Goal: Task Accomplishment & Management: Manage account settings

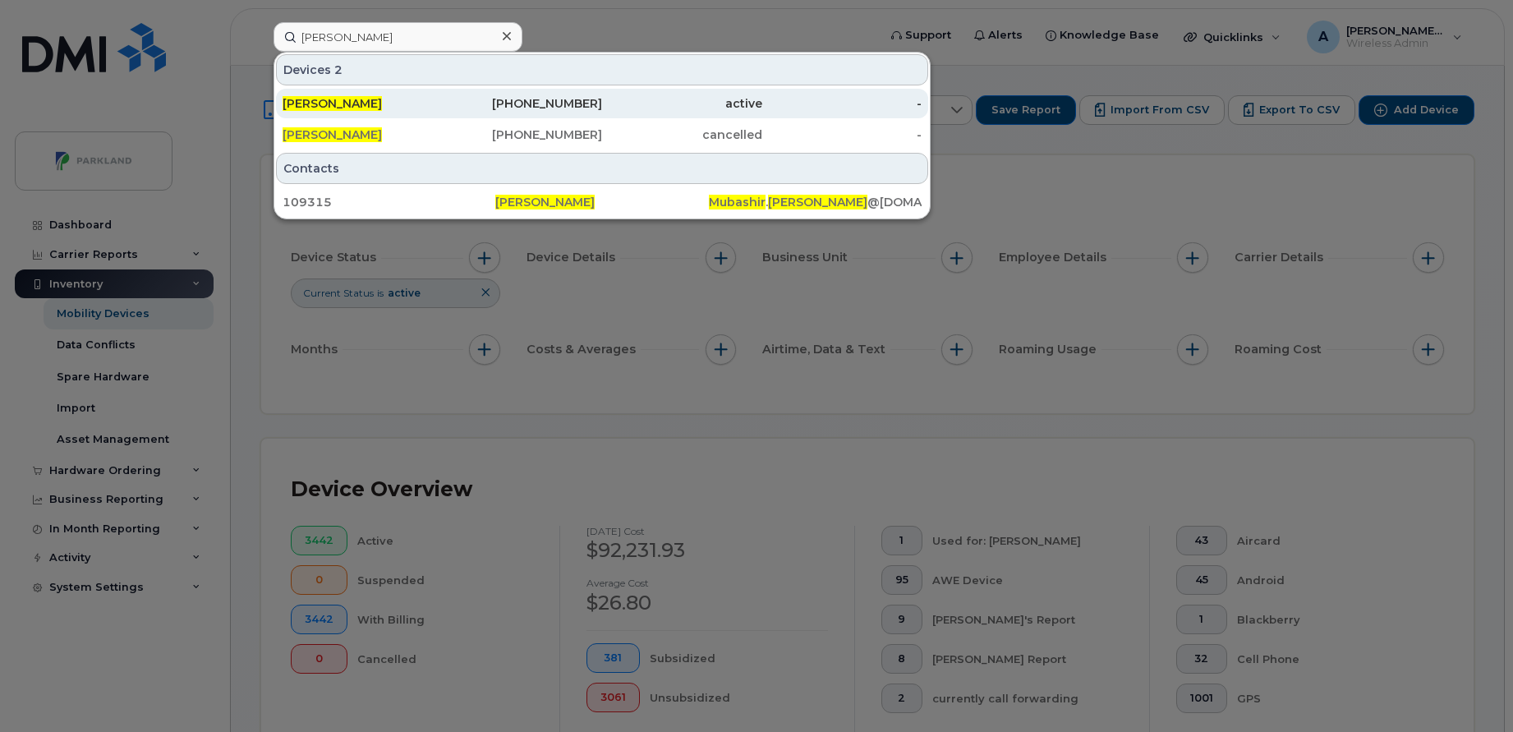
type input "[PERSON_NAME]"
click at [390, 99] on div "[PERSON_NAME]" at bounding box center [363, 103] width 160 height 16
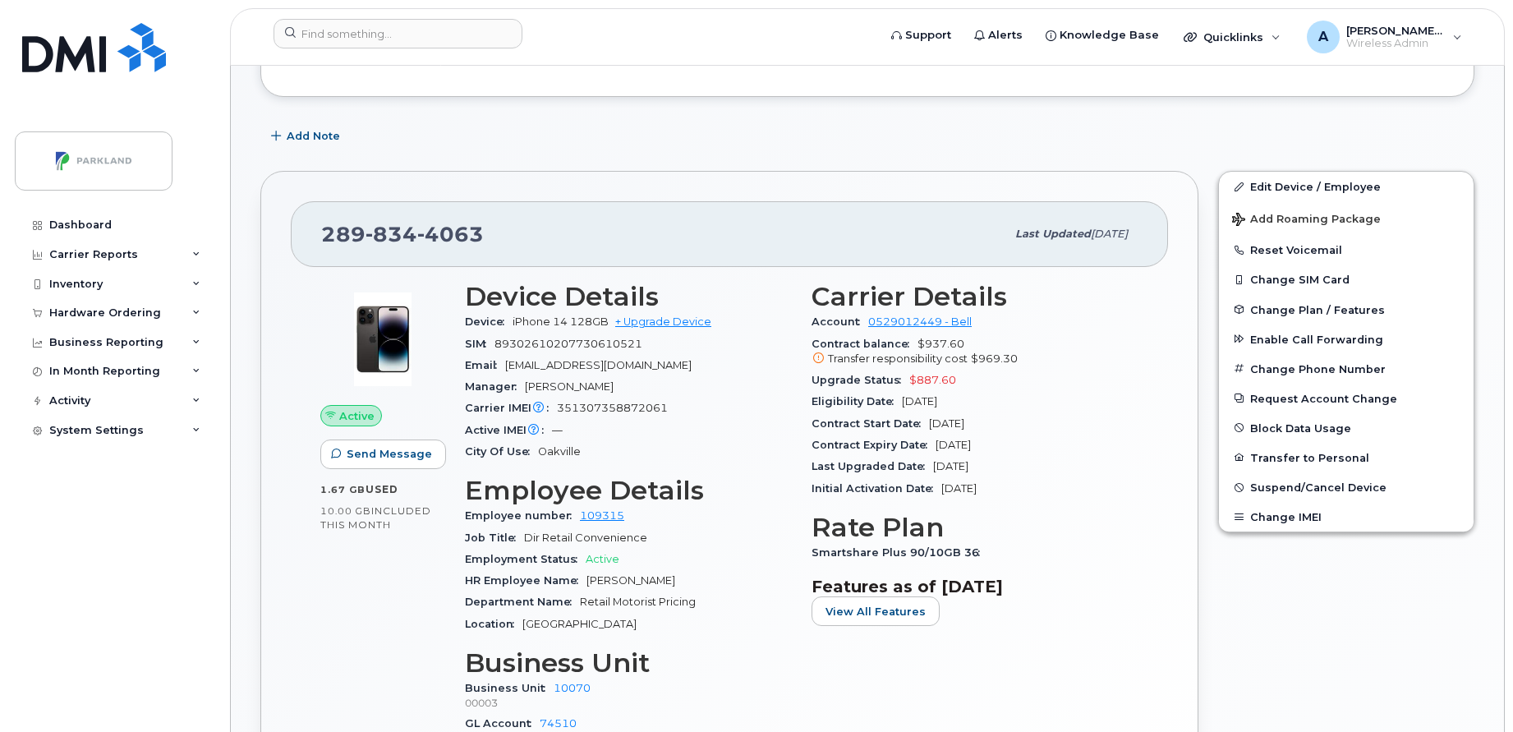
scroll to position [431, 0]
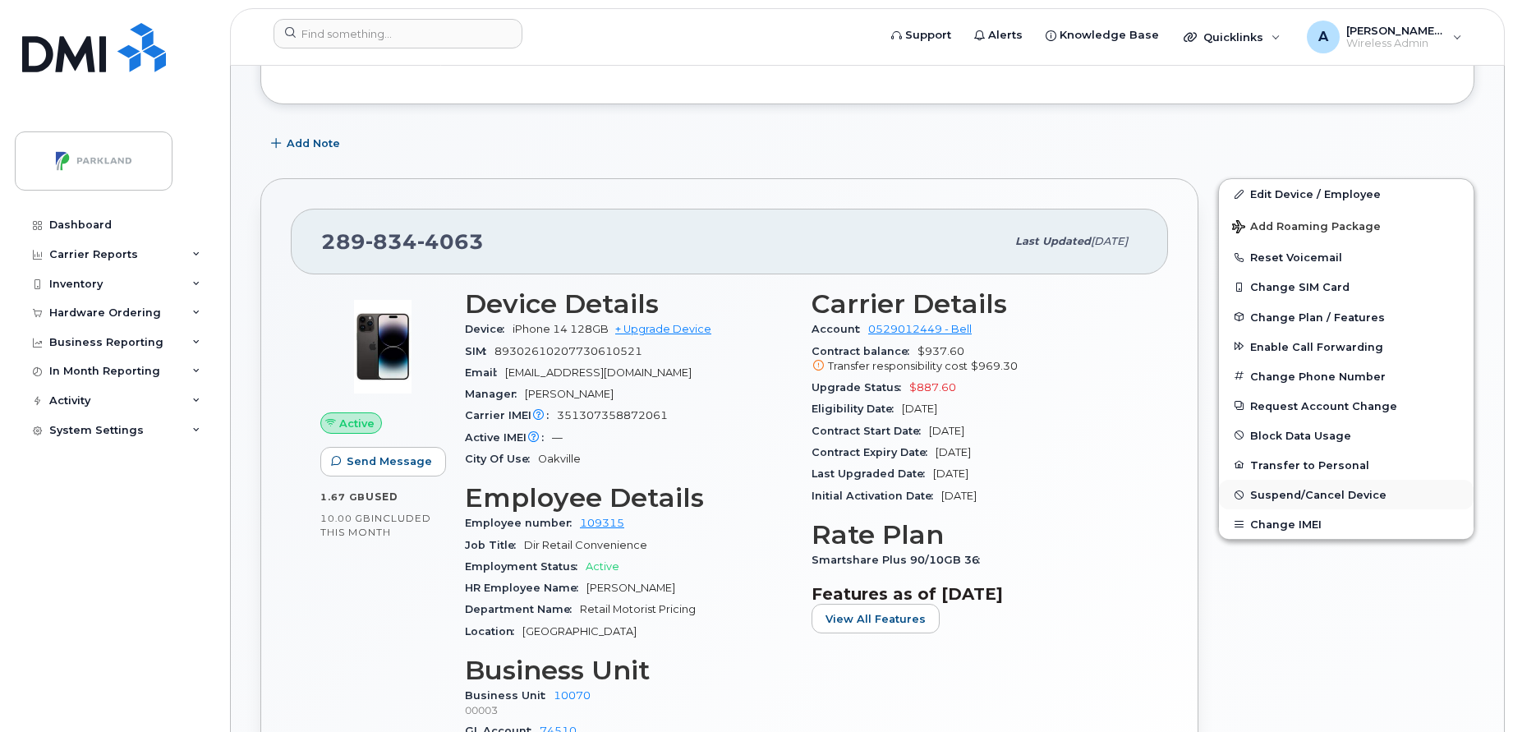
click at [1283, 485] on button "Suspend/Cancel Device" at bounding box center [1346, 495] width 255 height 30
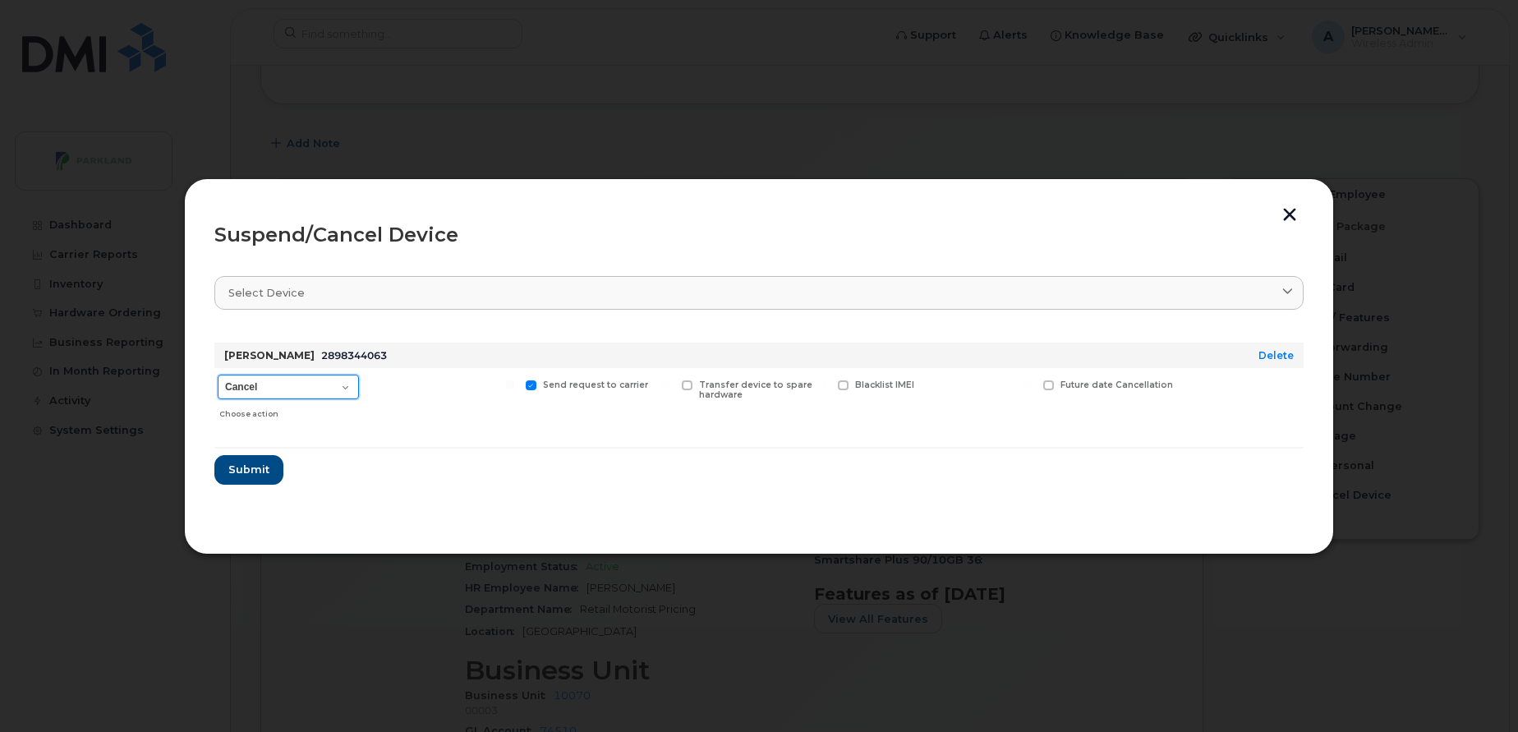
click at [341, 386] on select "Cancel Suspend - Extend Suspension Suspend - Reduced Rate Suspend - Full Rate S…" at bounding box center [288, 387] width 141 height 25
select select "[object Object]"
click at [218, 375] on select "Cancel Suspend - Extend Suspension Suspend - Reduced Rate Suspend - Full Rate S…" at bounding box center [288, 387] width 141 height 25
click at [302, 392] on select "Cancel Suspend - Extend Suspension Suspend - Reduced Rate Suspend - Full Rate S…" at bounding box center [288, 387] width 141 height 25
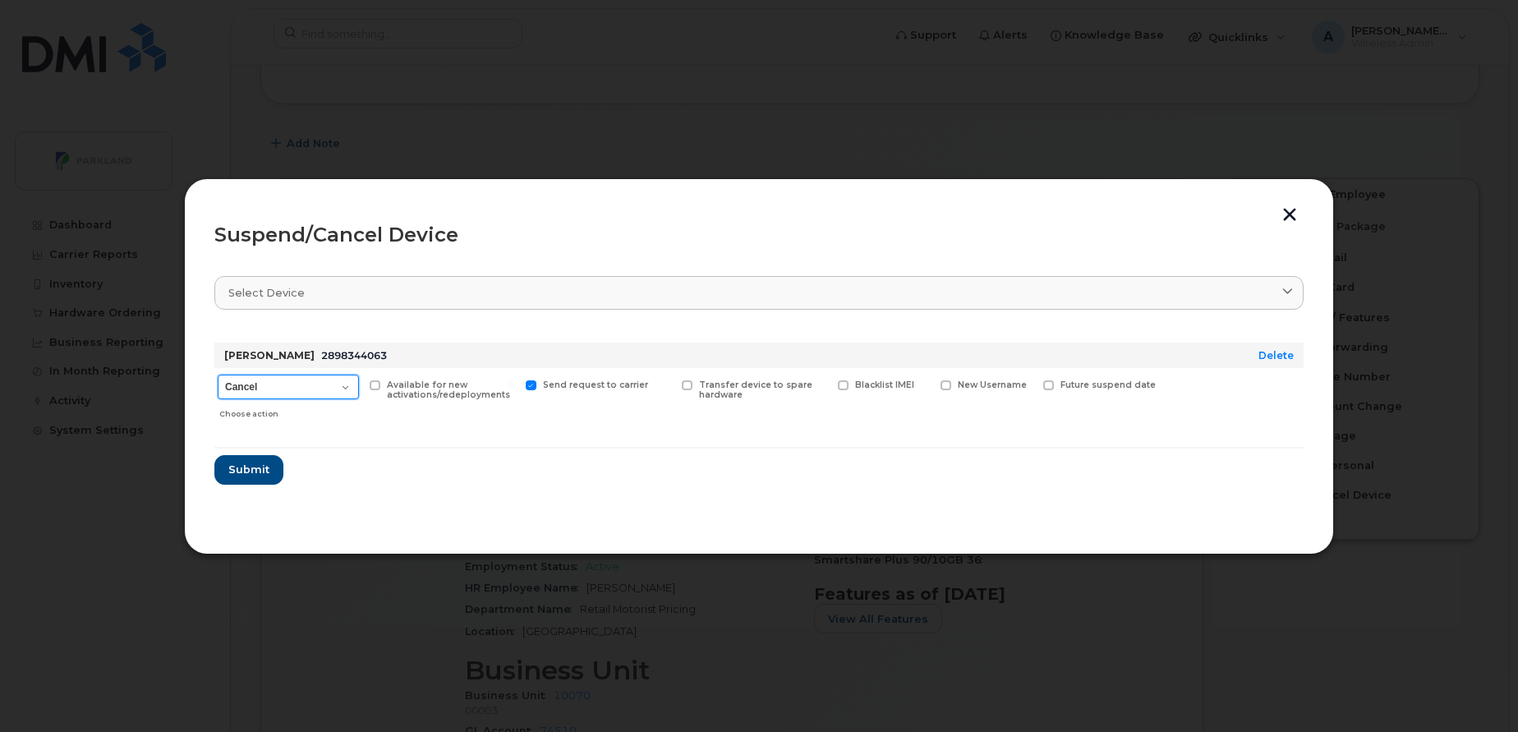
click at [315, 389] on select "Cancel Suspend - Extend Suspension Suspend - Reduced Rate Suspend - Full Rate S…" at bounding box center [288, 387] width 141 height 25
click at [218, 375] on select "Cancel Suspend - Extend Suspension Suspend - Reduced Rate Suspend - Full Rate S…" at bounding box center [288, 387] width 141 height 25
click at [242, 475] on span "Submit" at bounding box center [248, 470] width 41 height 16
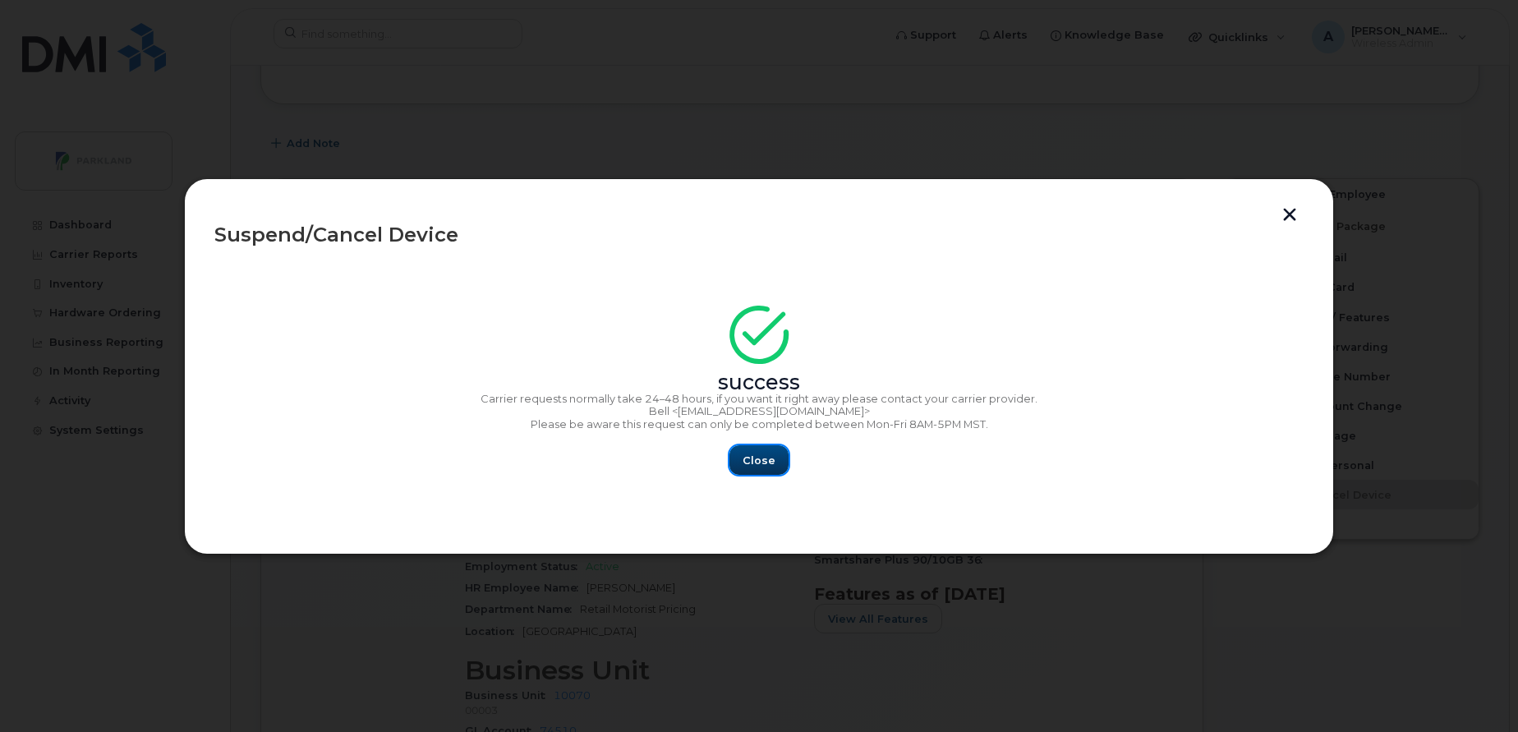
click at [740, 473] on button "Close" at bounding box center [759, 460] width 59 height 30
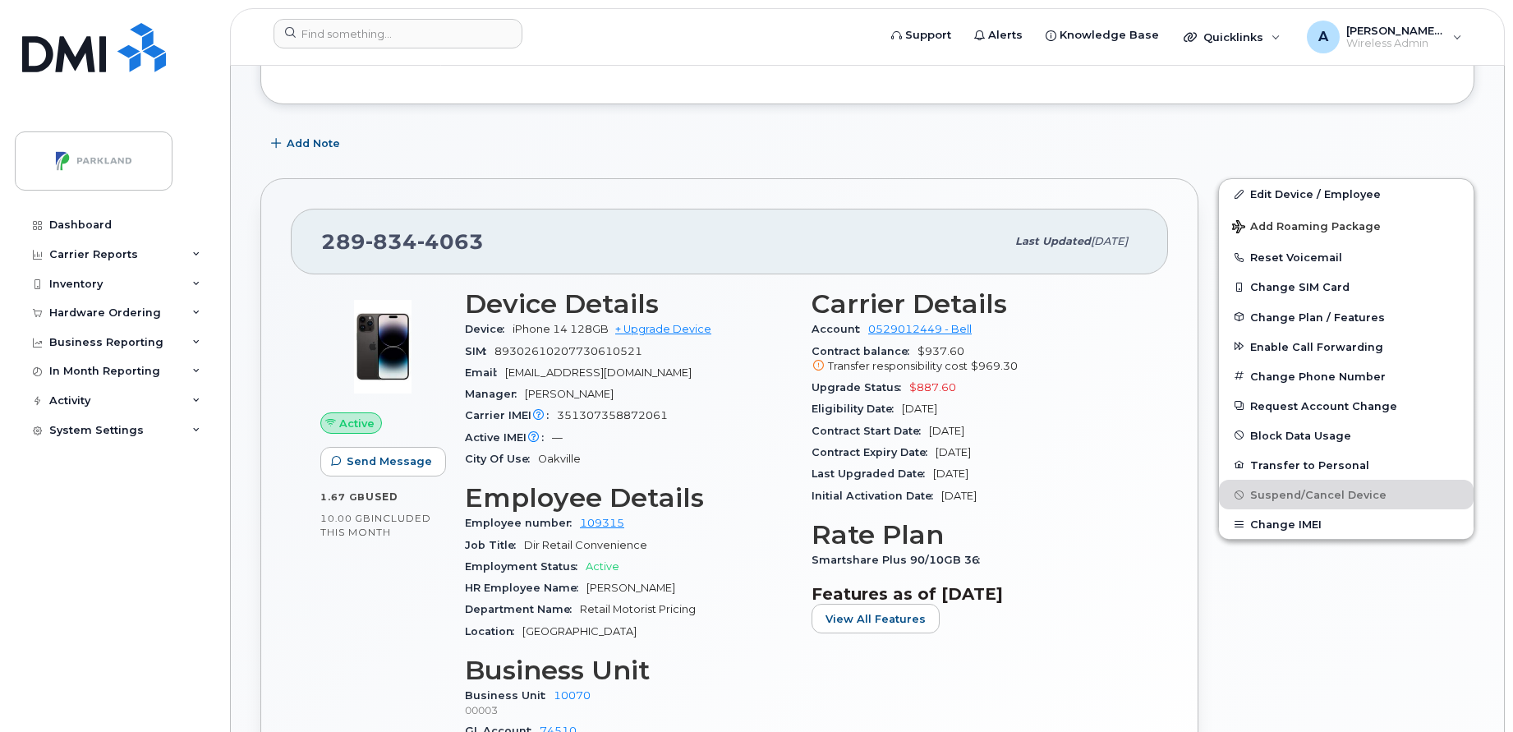
scroll to position [0, 0]
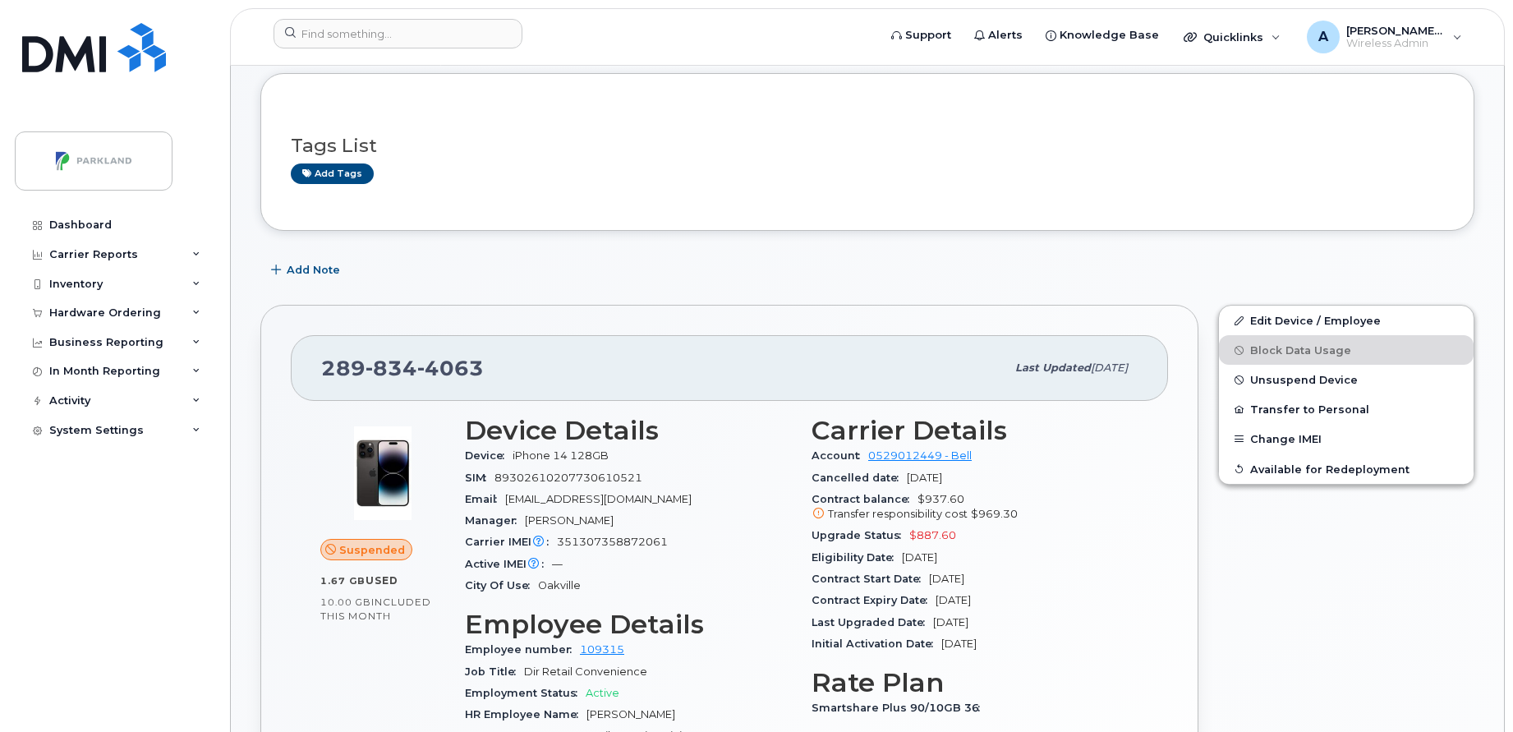
scroll to position [352, 0]
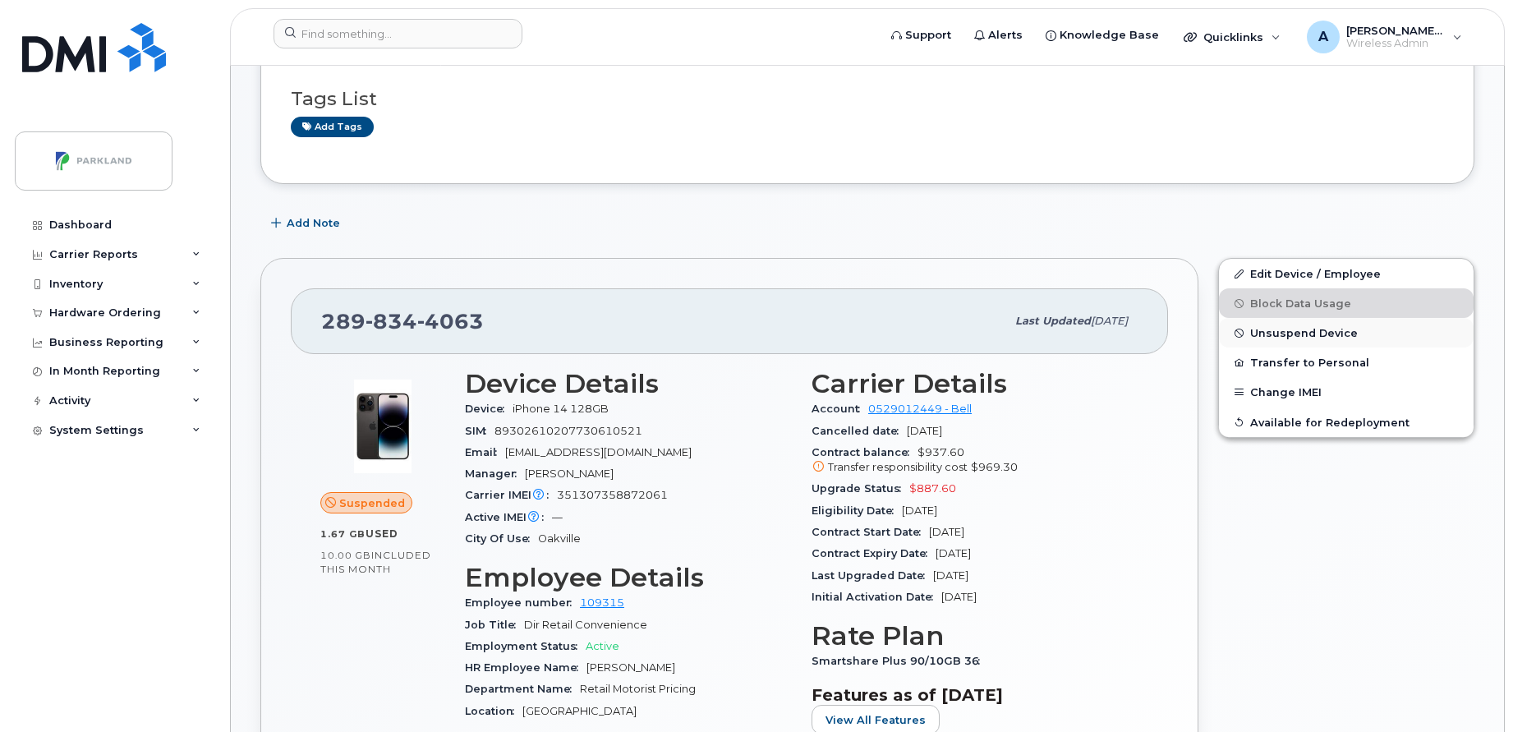
click at [1285, 336] on span "Unsuspend Device" at bounding box center [1305, 333] width 108 height 12
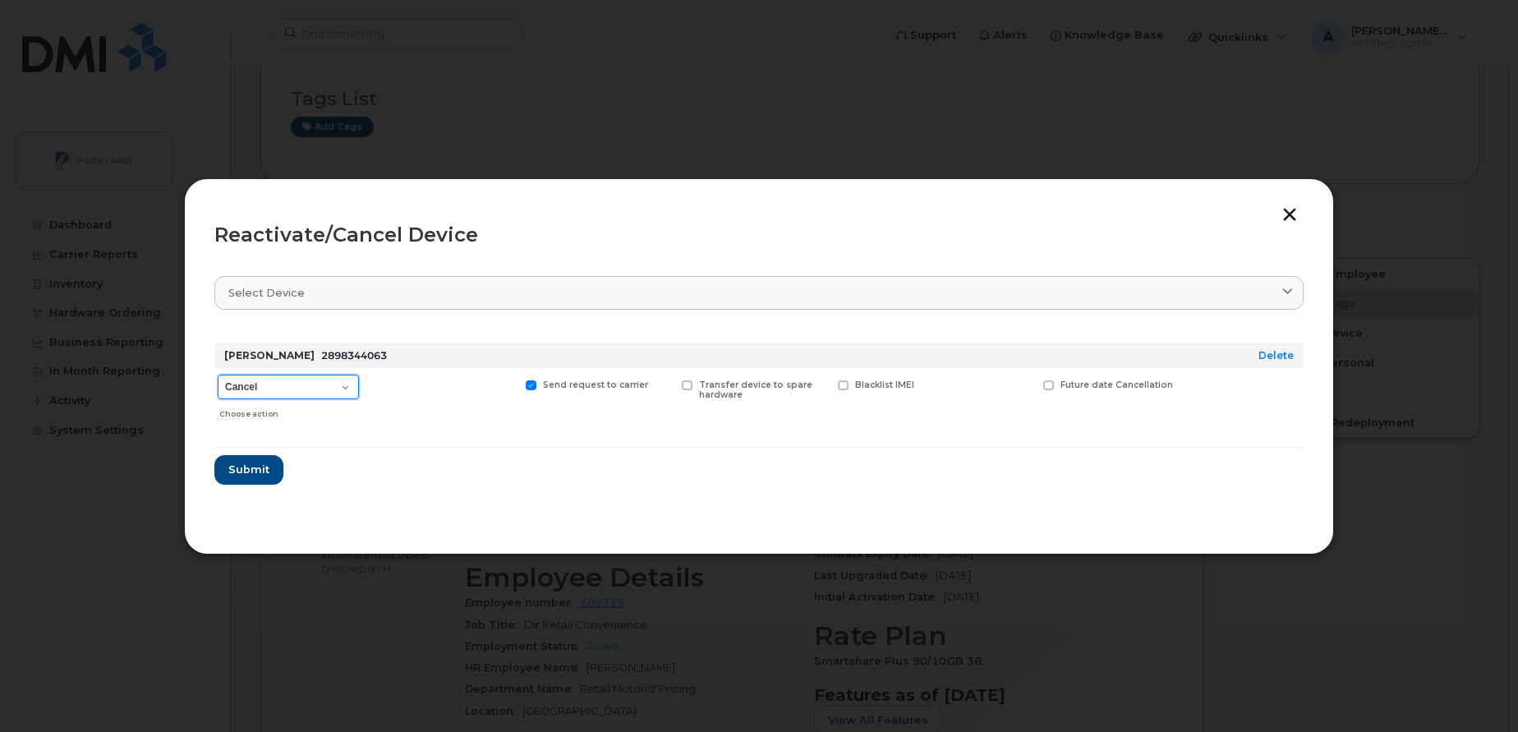
click at [290, 386] on select "Cancel Suspend - Extend Suspension Reactivate" at bounding box center [288, 387] width 141 height 25
click at [1288, 223] on button "button" at bounding box center [1290, 216] width 25 height 17
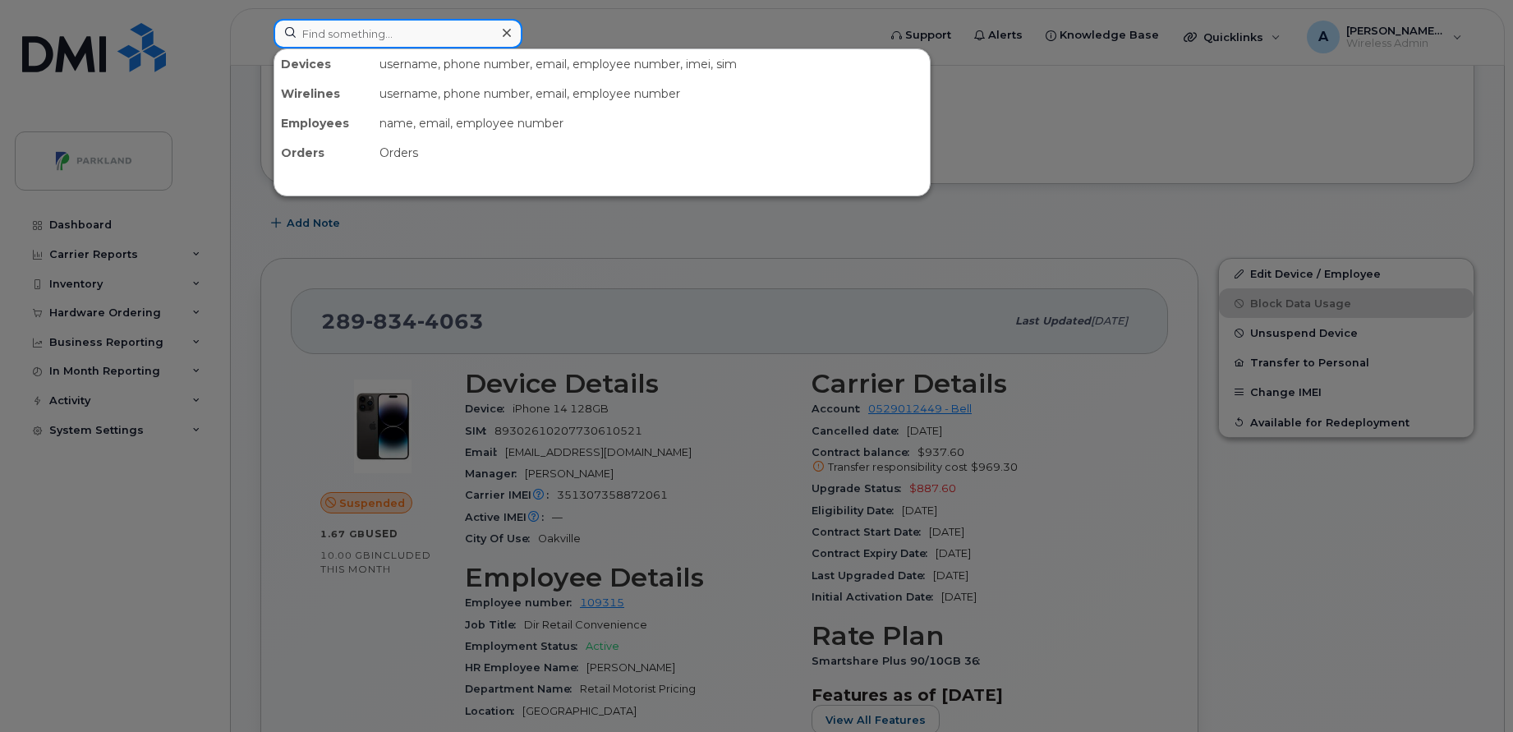
click at [443, 24] on input at bounding box center [398, 34] width 249 height 30
paste input "(416) 407-7557"
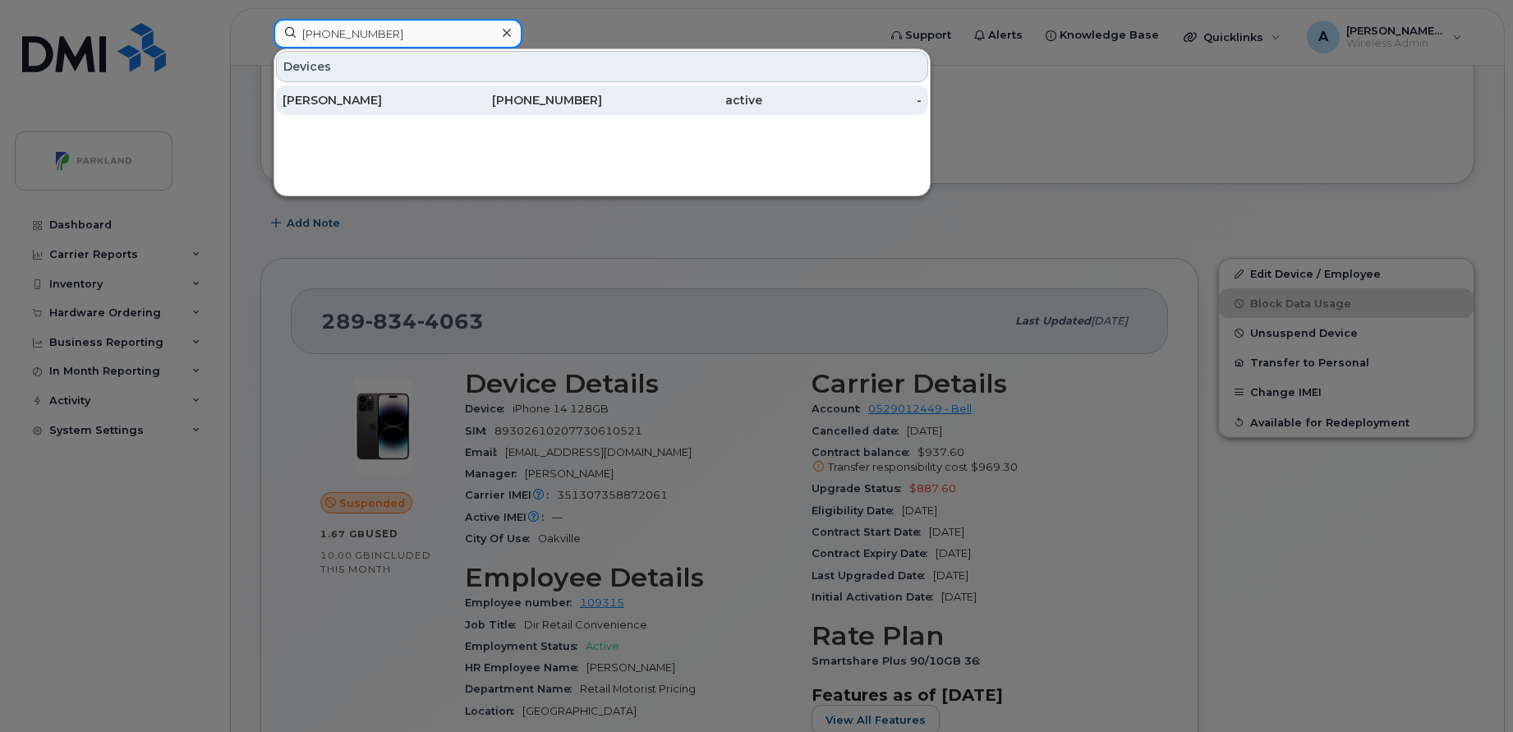
type input "(416) 407-7557"
click at [416, 93] on div "[PERSON_NAME]" at bounding box center [363, 100] width 160 height 16
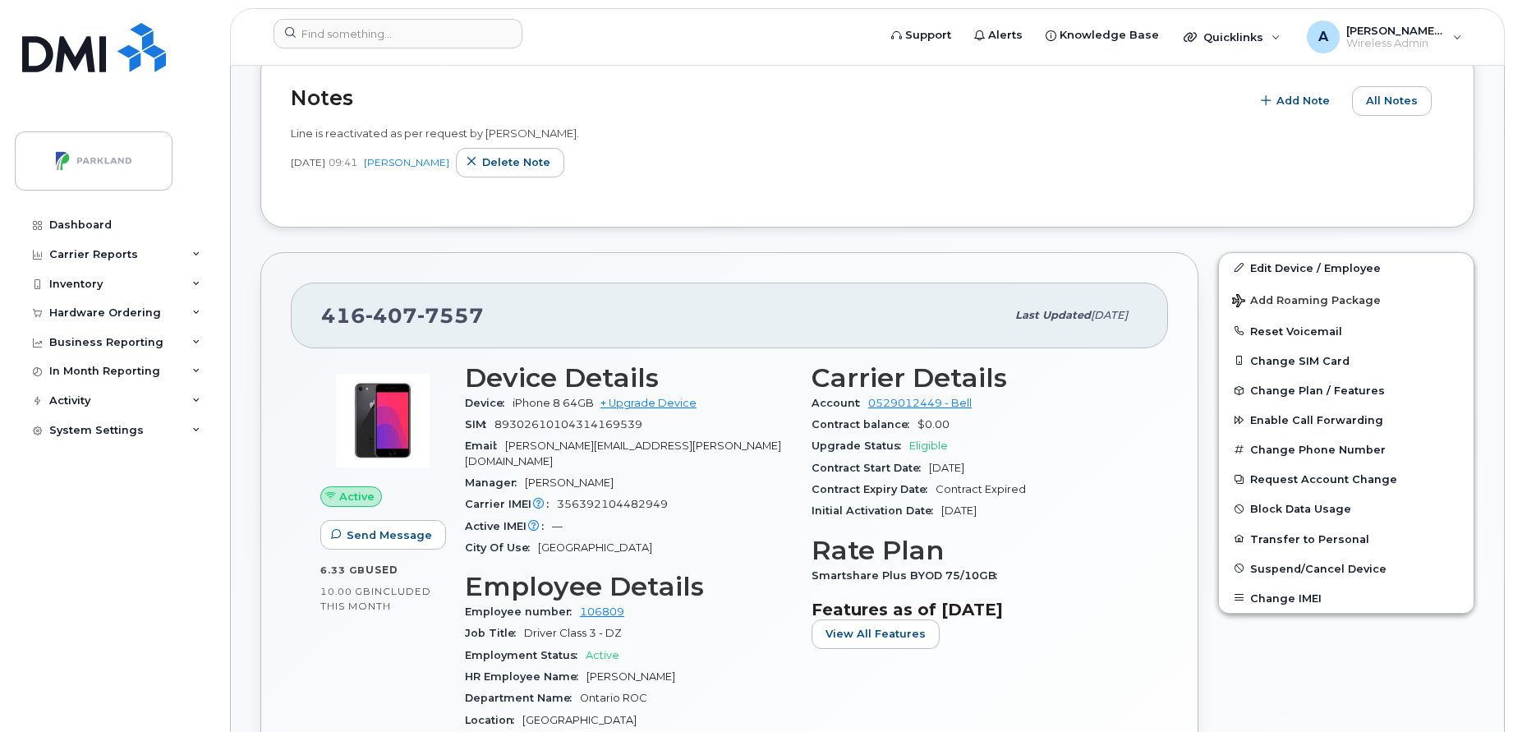
scroll to position [372, 0]
drag, startPoint x: 495, startPoint y: 327, endPoint x: 322, endPoint y: 326, distance: 173.4
click at [322, 326] on div "[PHONE_NUMBER]" at bounding box center [663, 314] width 684 height 35
copy span "[PHONE_NUMBER]"
click at [490, 32] on input at bounding box center [398, 34] width 249 height 30
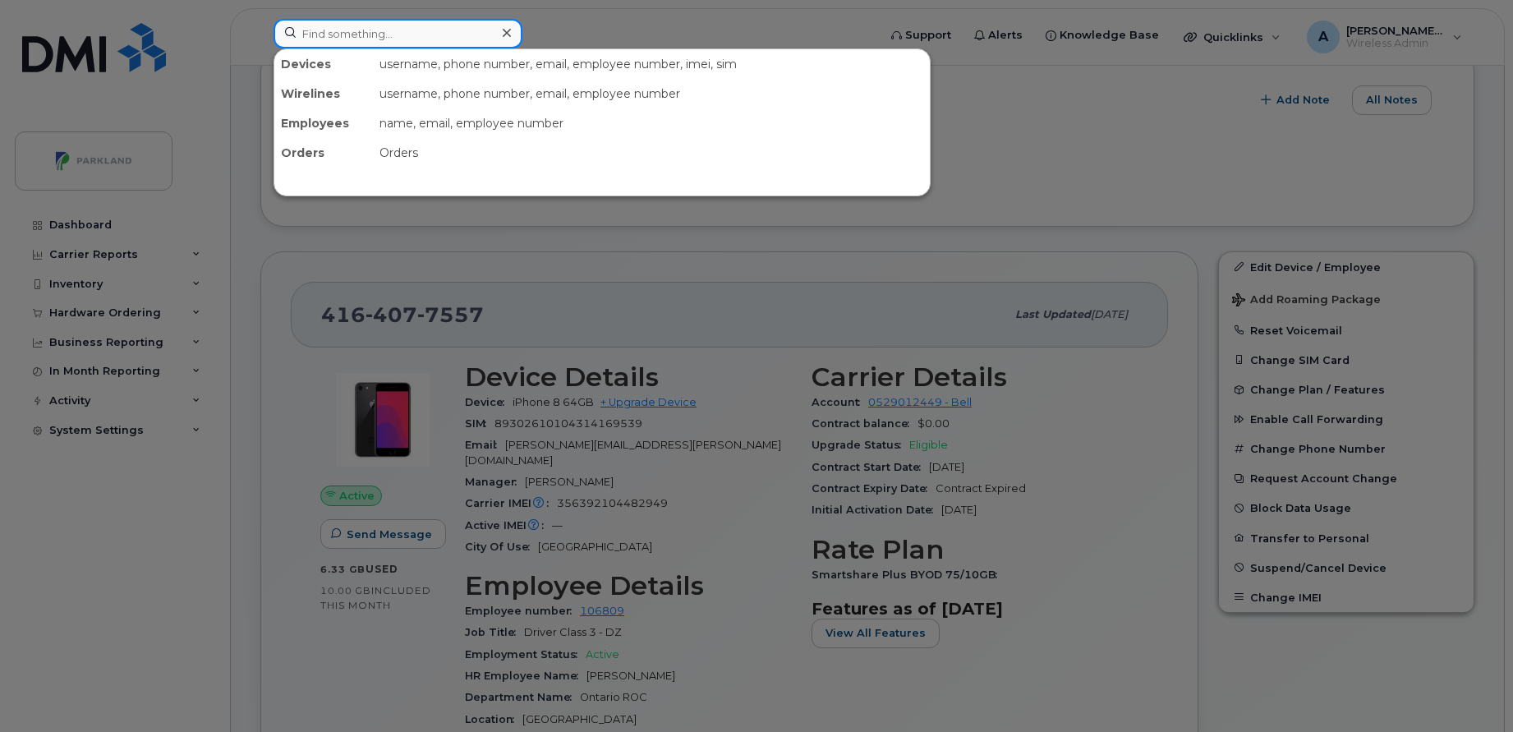
paste input "519) 732-1755"
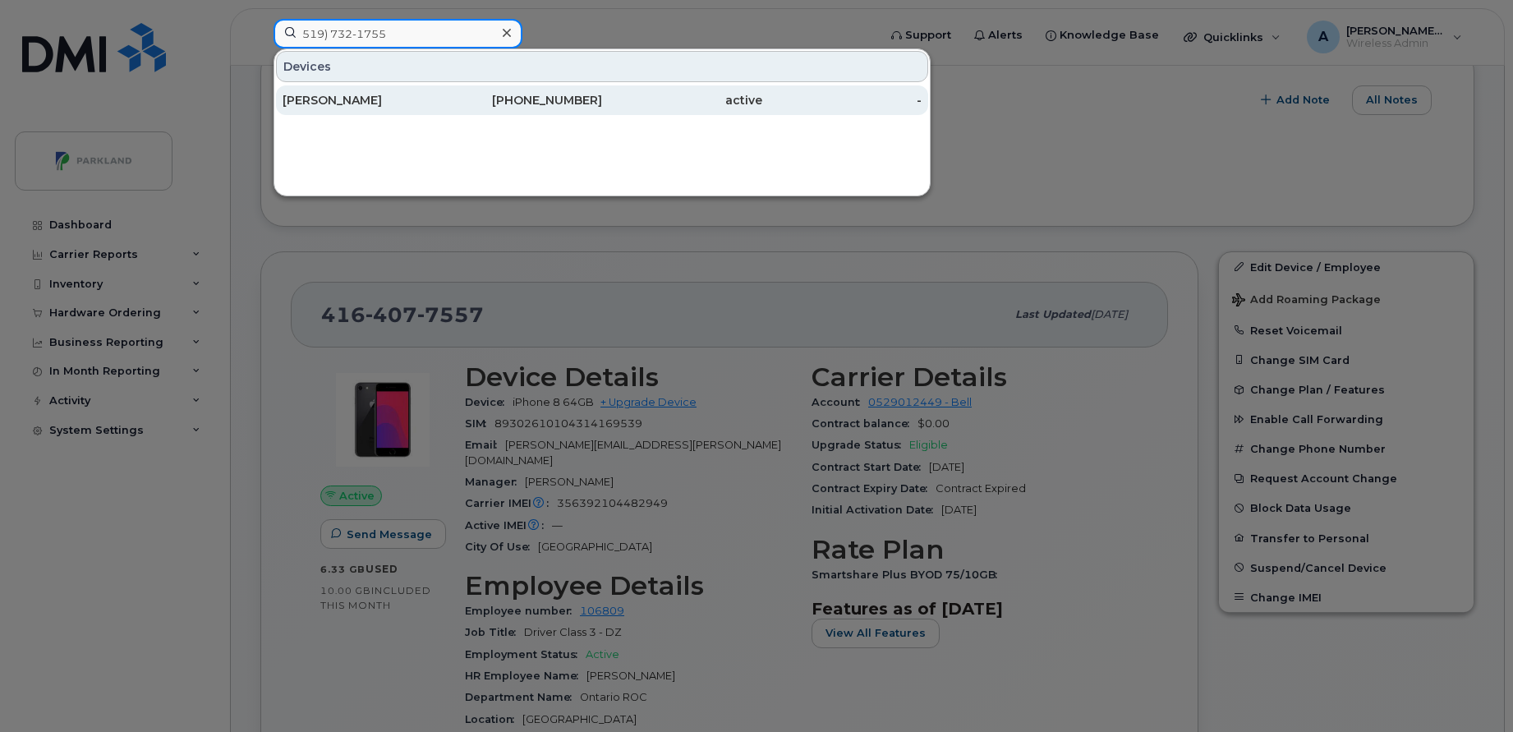
type input "519) 732-1755"
click at [446, 106] on div "[PHONE_NUMBER]" at bounding box center [523, 100] width 160 height 16
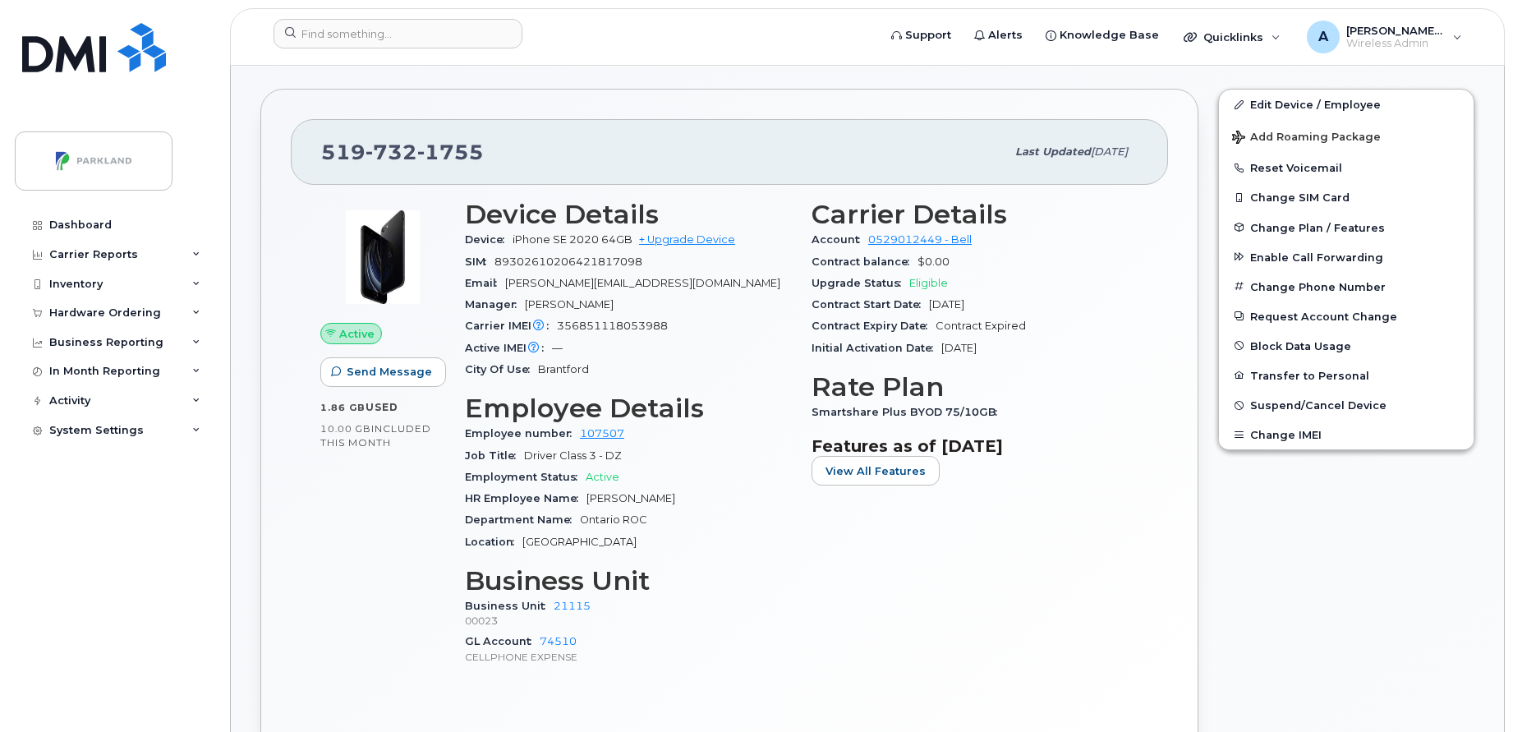
scroll to position [387, 0]
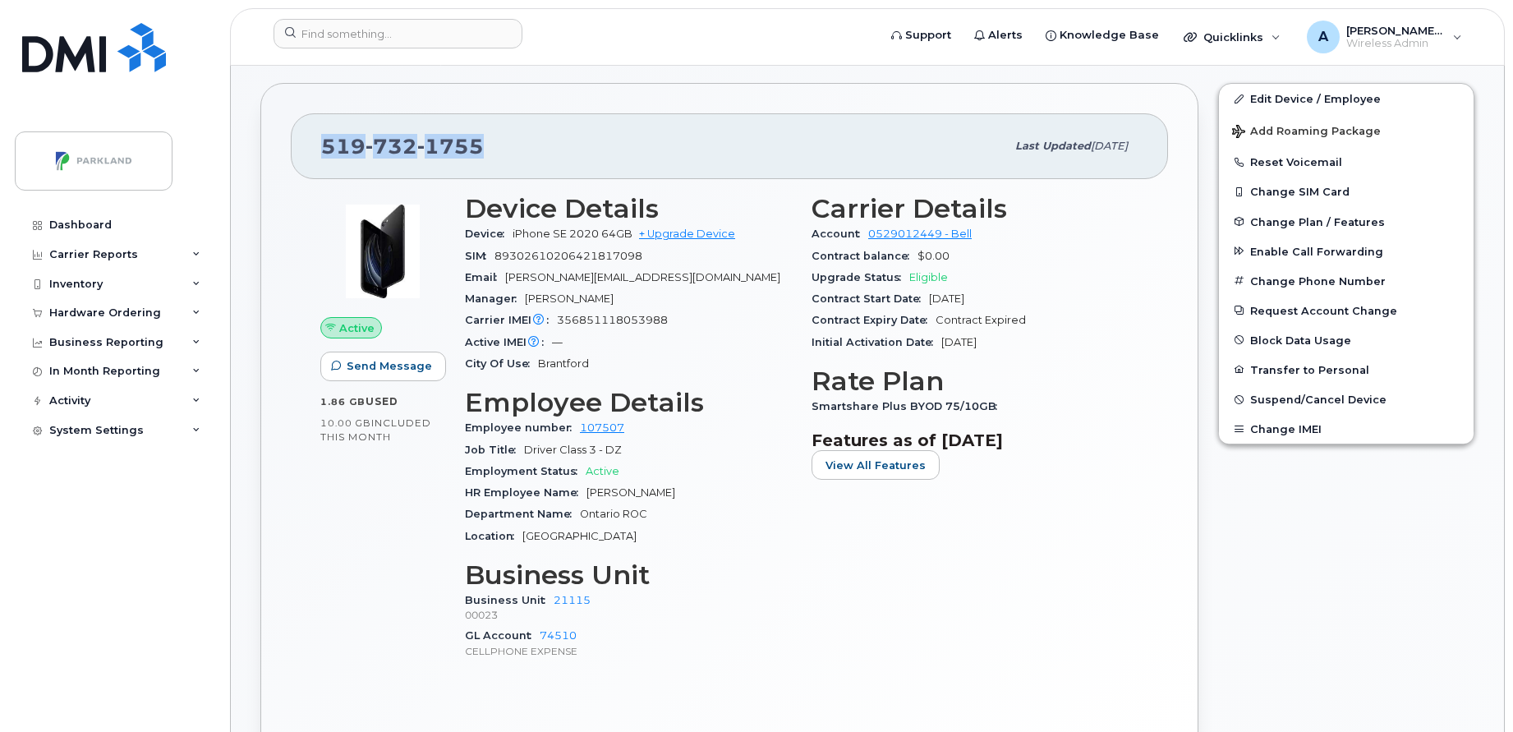
drag, startPoint x: 498, startPoint y: 140, endPoint x: 288, endPoint y: 141, distance: 210.3
click at [288, 141] on div "[PHONE_NUMBER] Last updated [DATE] Active Send Message 1.86 GB  used 10.00 GB  …" at bounding box center [729, 431] width 938 height 696
copy span "[PHONE_NUMBER]"
